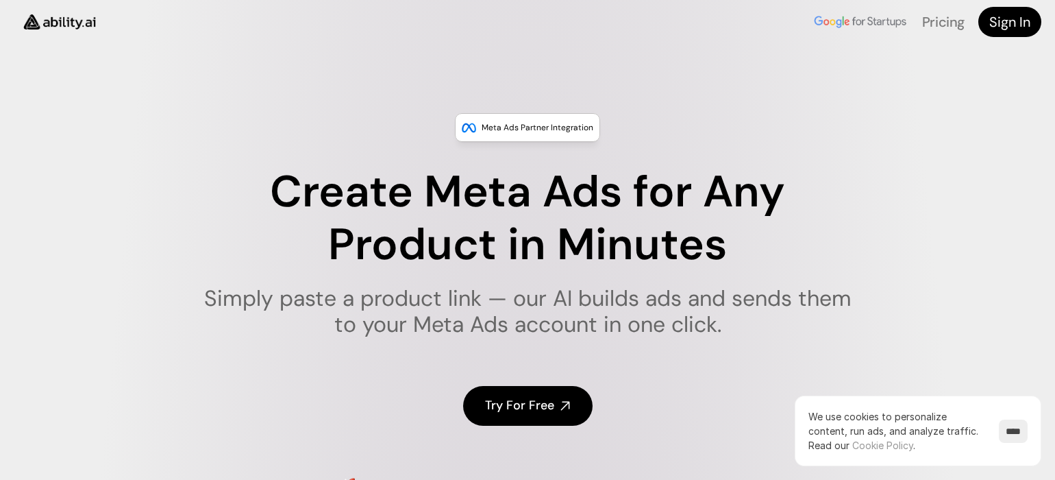
click at [886, 6] on nav "Pricing Sign In" at bounding box center [527, 22] width 1055 height 44
drag, startPoint x: 863, startPoint y: 16, endPoint x: 834, endPoint y: 16, distance: 28.8
click at [859, 16] on img at bounding box center [860, 22] width 97 height 18
click at [832, 16] on img at bounding box center [860, 22] width 97 height 18
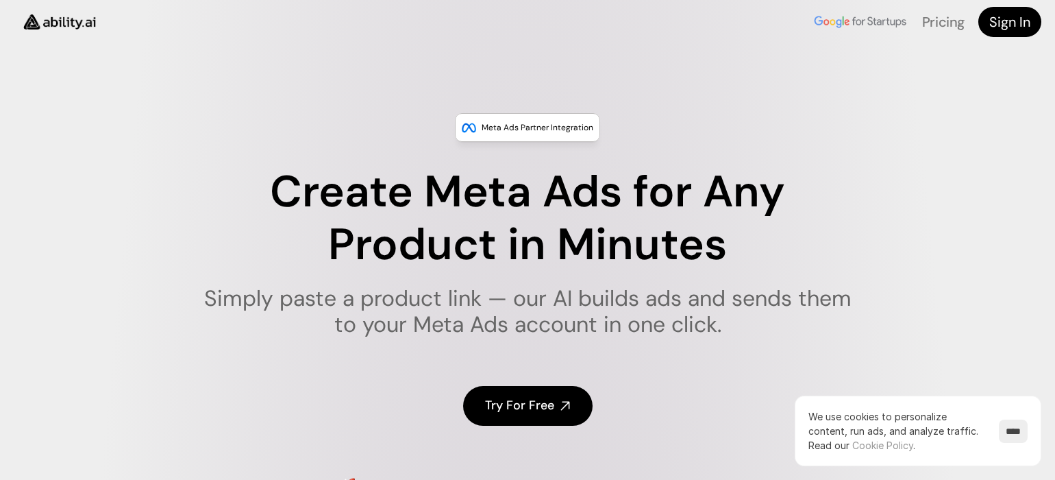
click at [832, 16] on img at bounding box center [860, 22] width 97 height 18
click at [856, 16] on img at bounding box center [860, 22] width 97 height 18
click at [837, 17] on img at bounding box center [860, 22] width 97 height 18
click at [1032, 24] on link "Sign In" at bounding box center [1009, 22] width 63 height 30
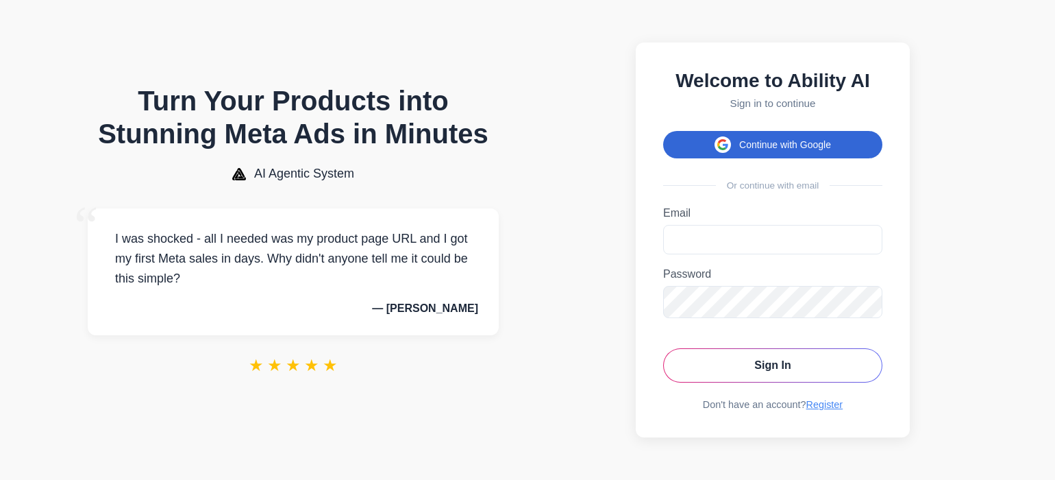
click at [793, 143] on button "Continue with Google" at bounding box center [772, 144] width 219 height 27
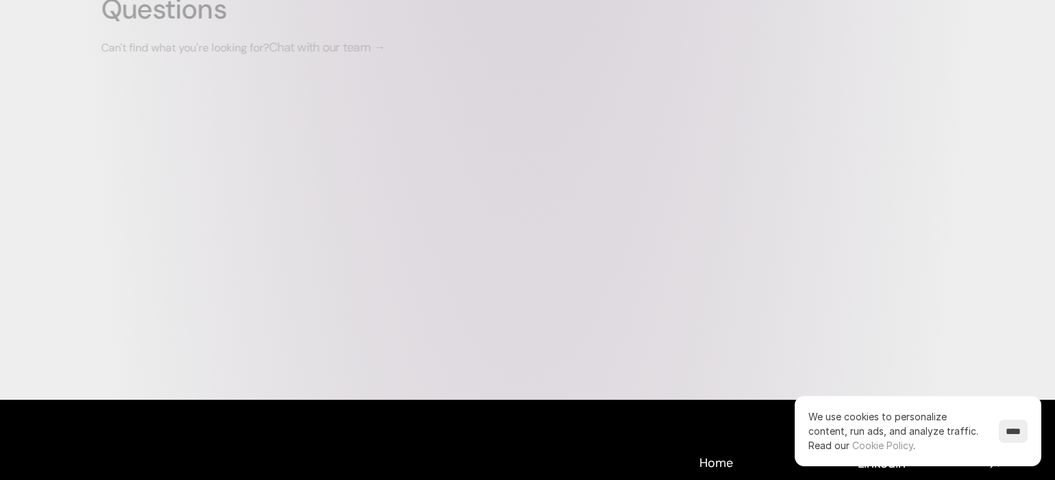
scroll to position [5654, 0]
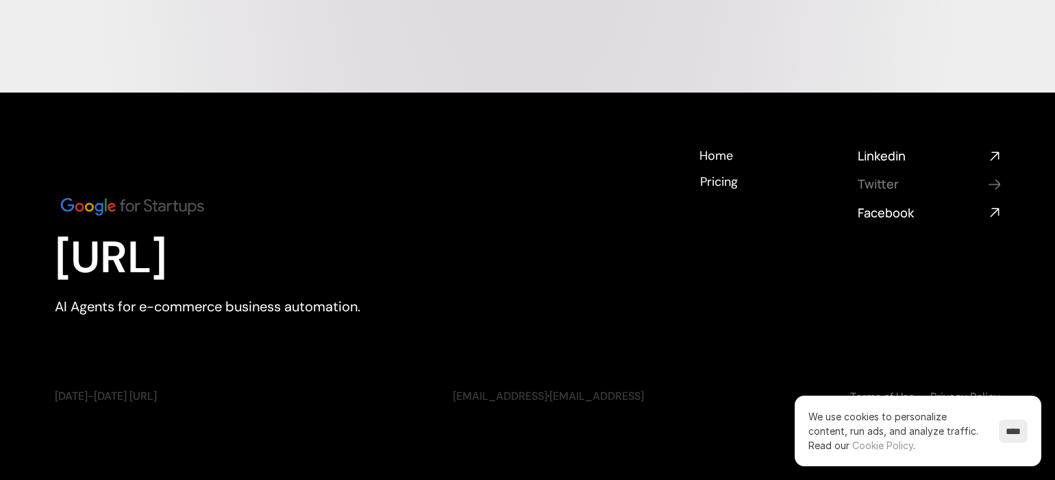
click at [879, 175] on h4 "Twitter" at bounding box center [921, 183] width 126 height 17
